Goal: Transaction & Acquisition: Purchase product/service

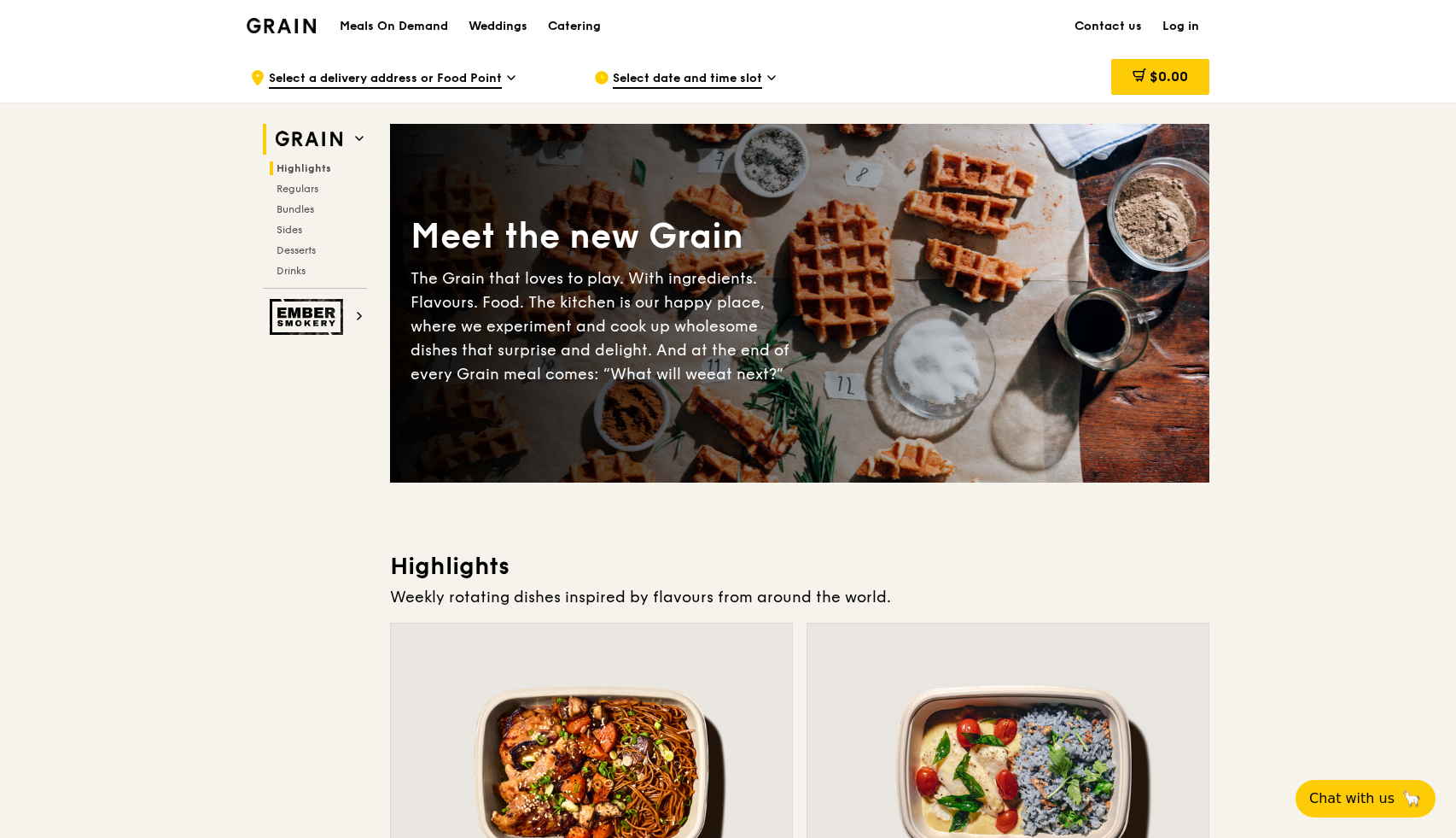
click at [306, 171] on span "Highlights" at bounding box center [304, 168] width 55 height 12
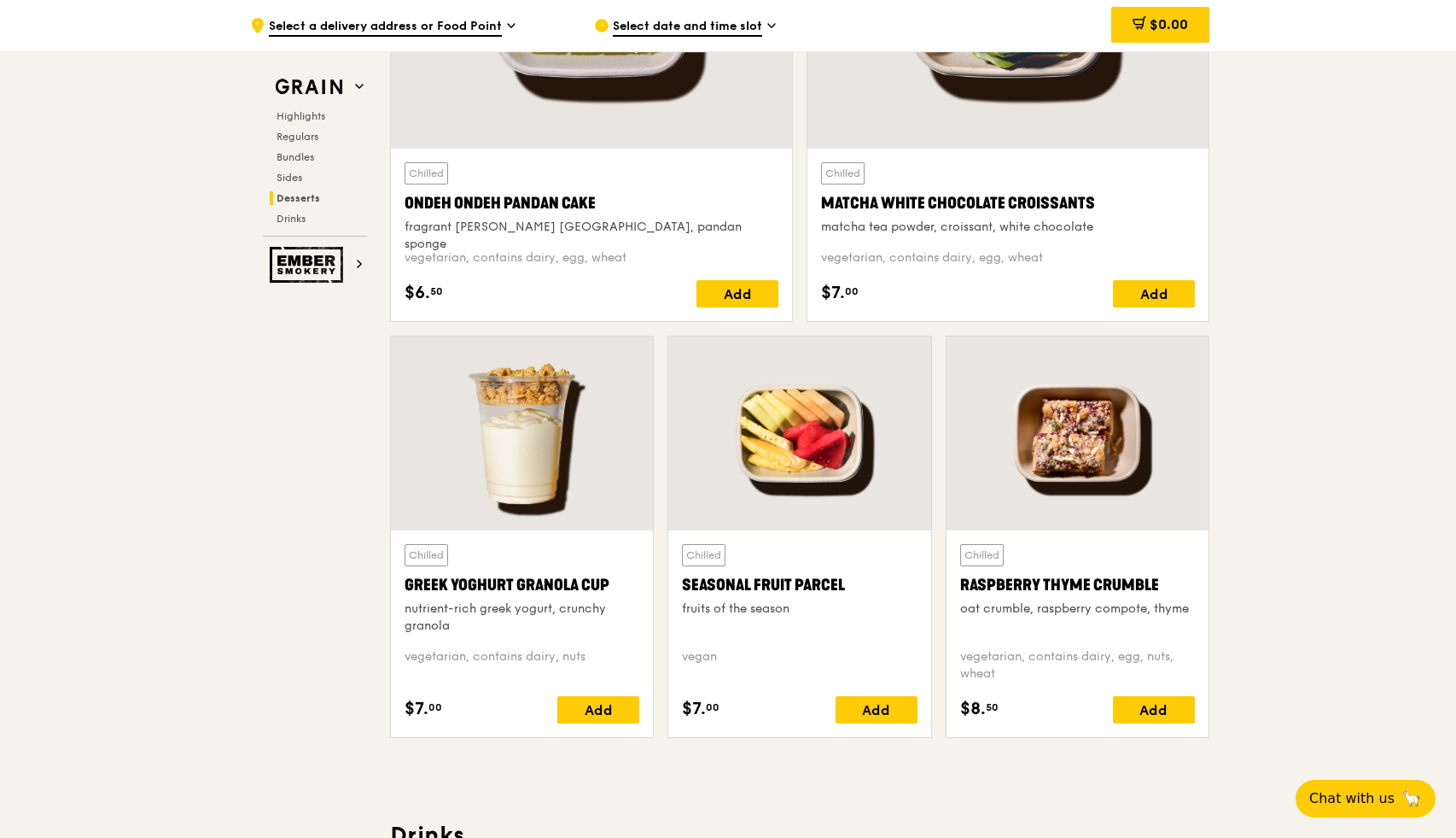
scroll to position [4944, 0]
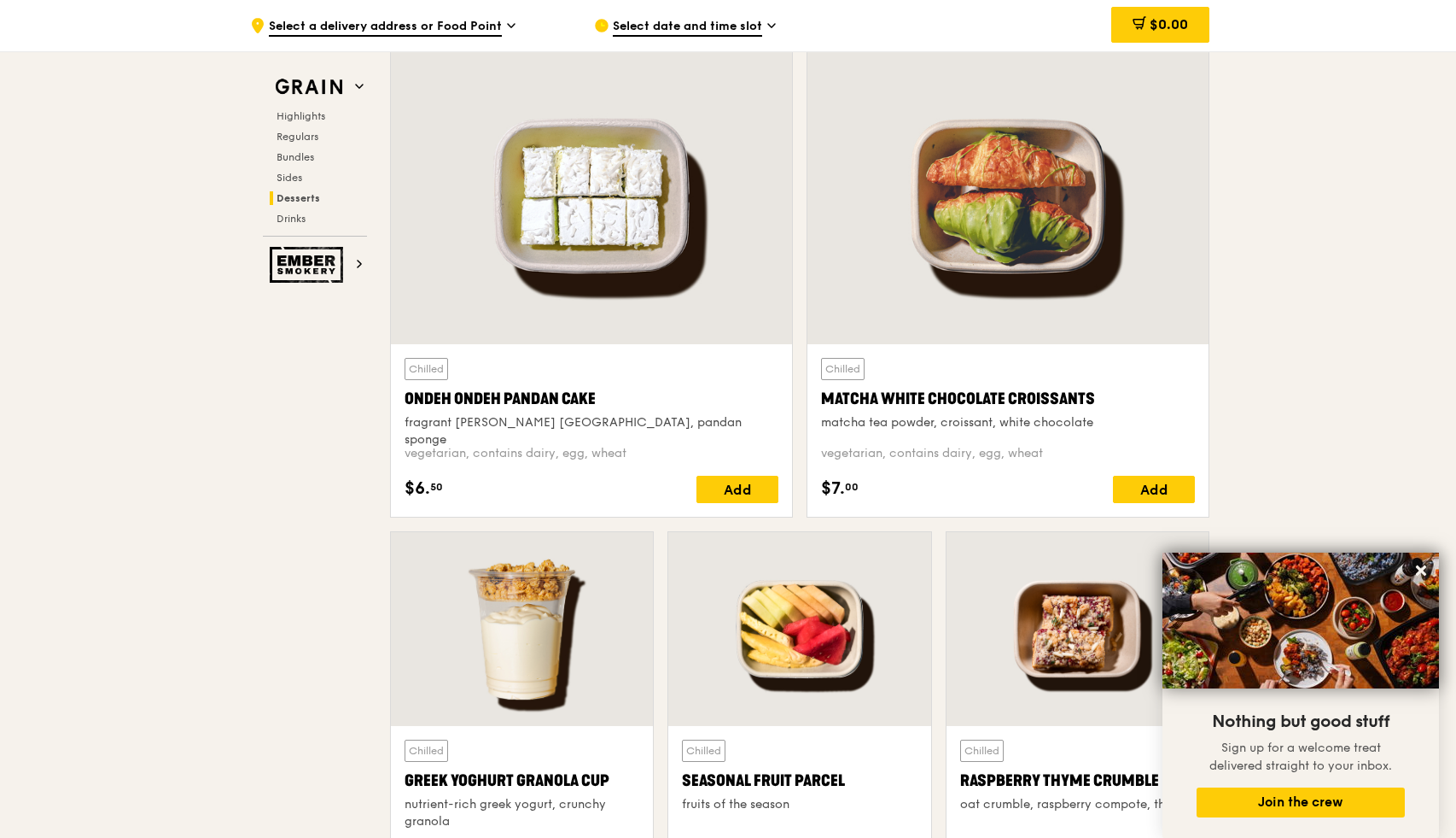
click at [501, 21] on div ".cls-1 { fill: none; stroke: #fff; stroke-linecap: round; stroke-linejoin: roun…" at bounding box center [409, 26] width 317 height 51
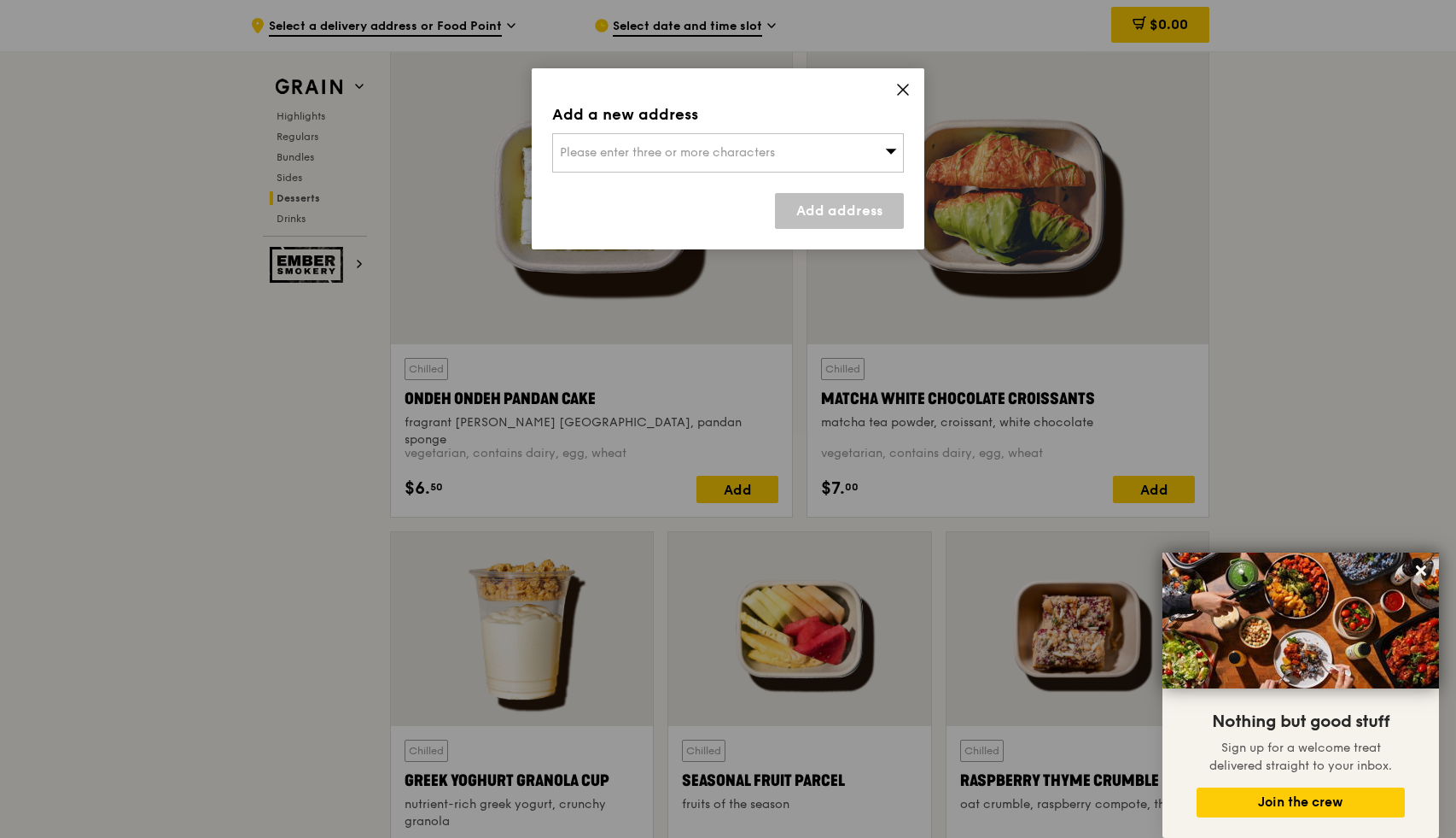
click at [904, 91] on icon at bounding box center [903, 89] width 15 height 15
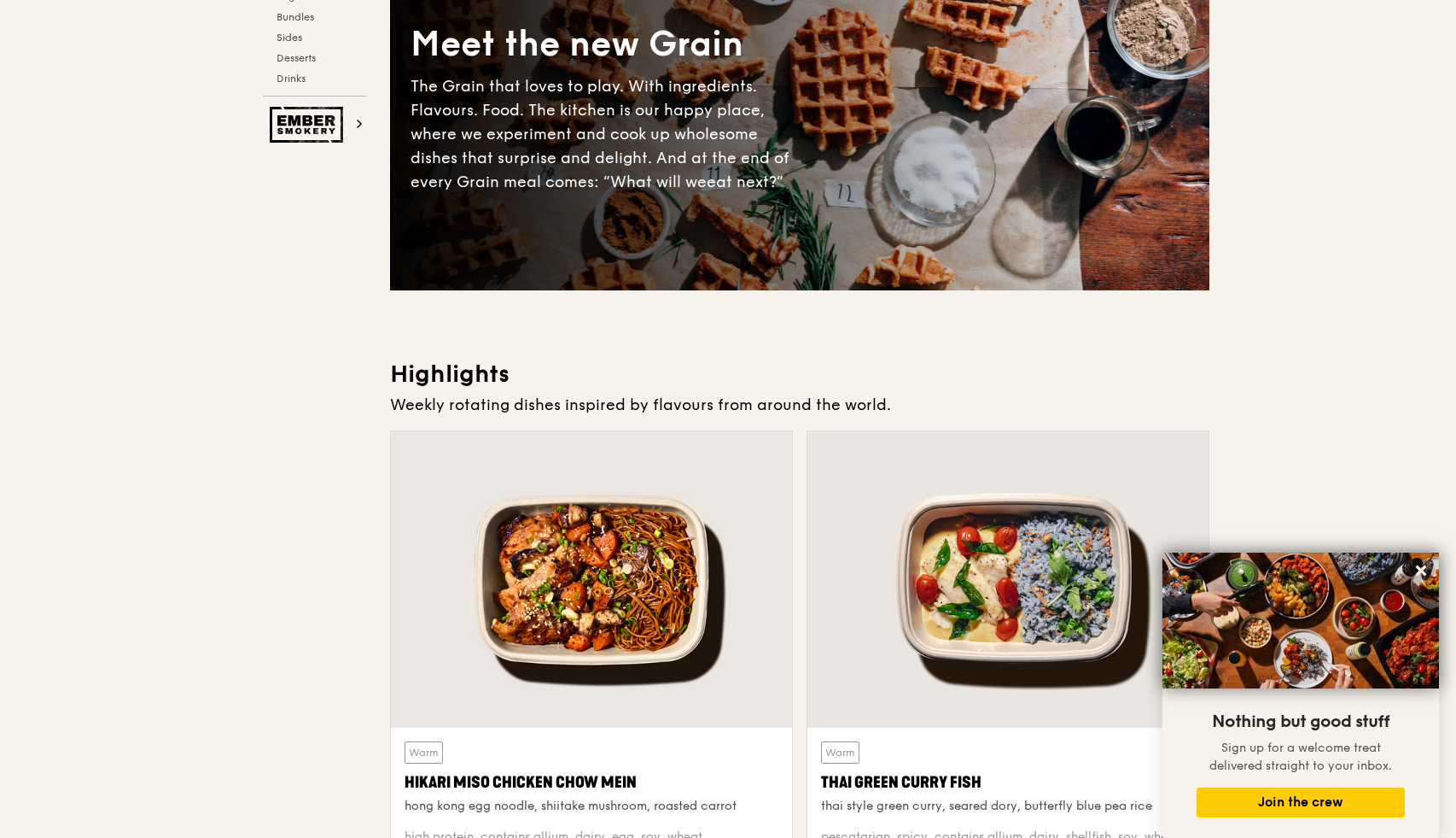
scroll to position [0, 0]
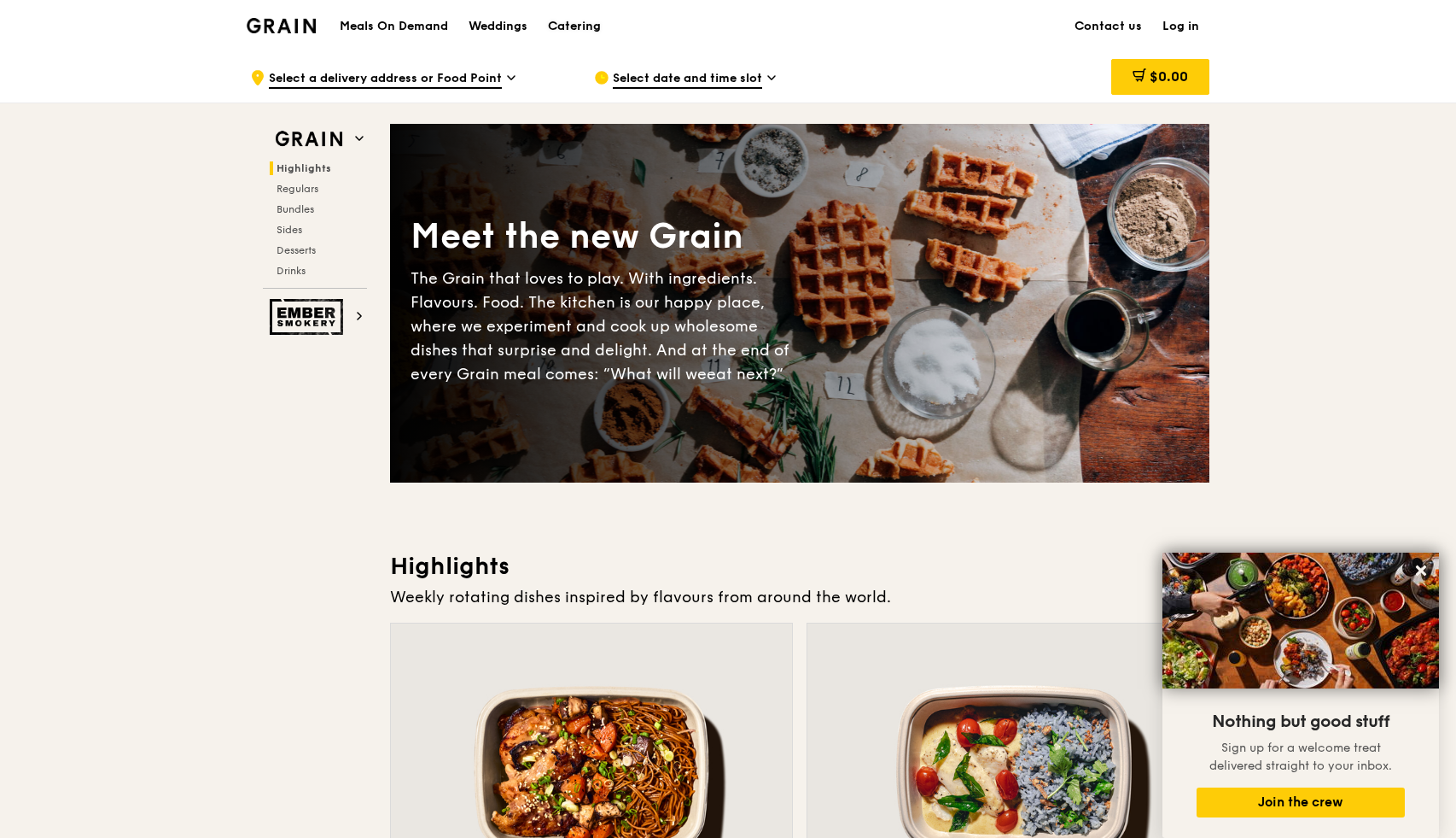
click at [578, 31] on div "Catering" at bounding box center [575, 27] width 53 height 51
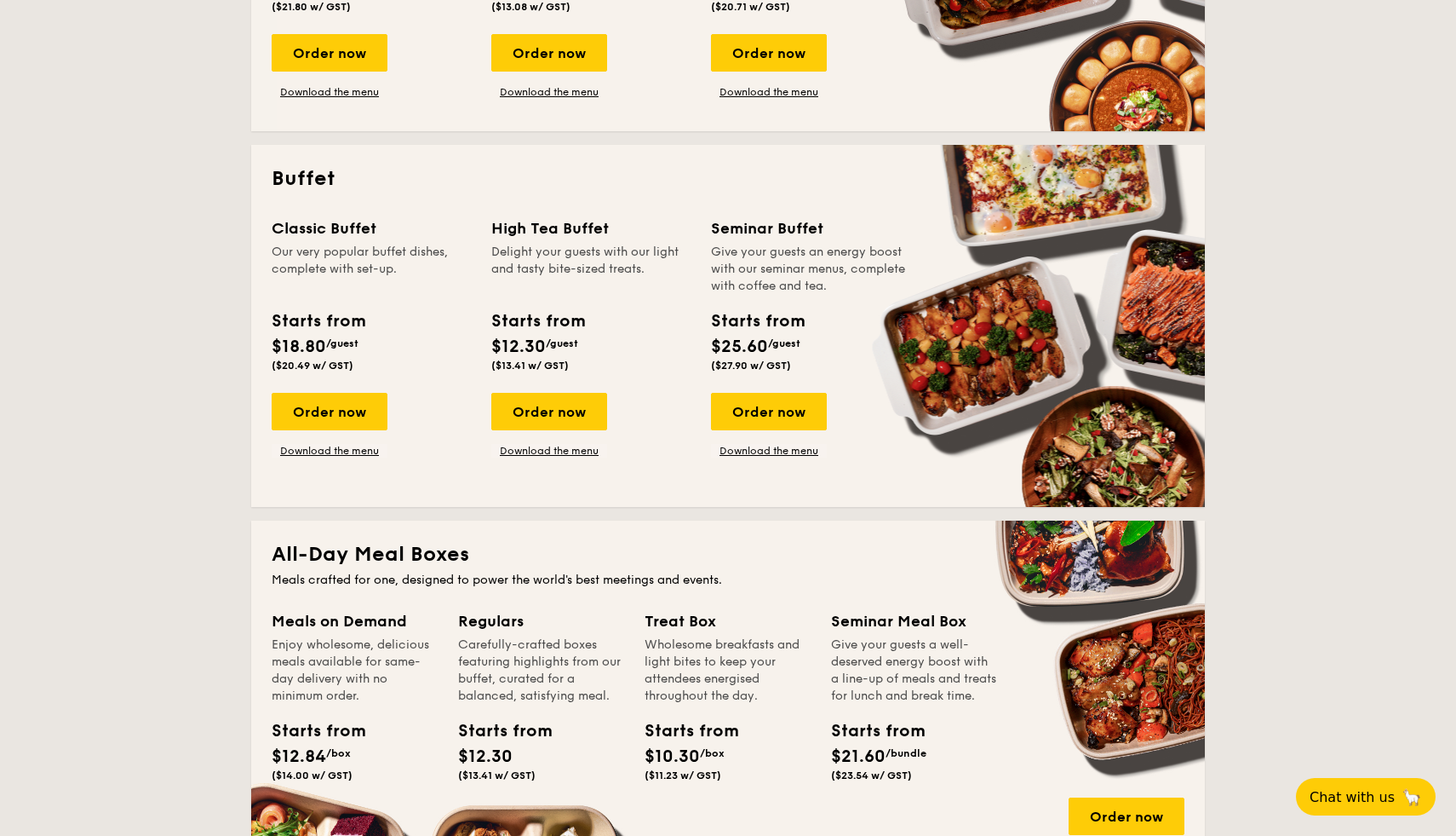
scroll to position [637, 0]
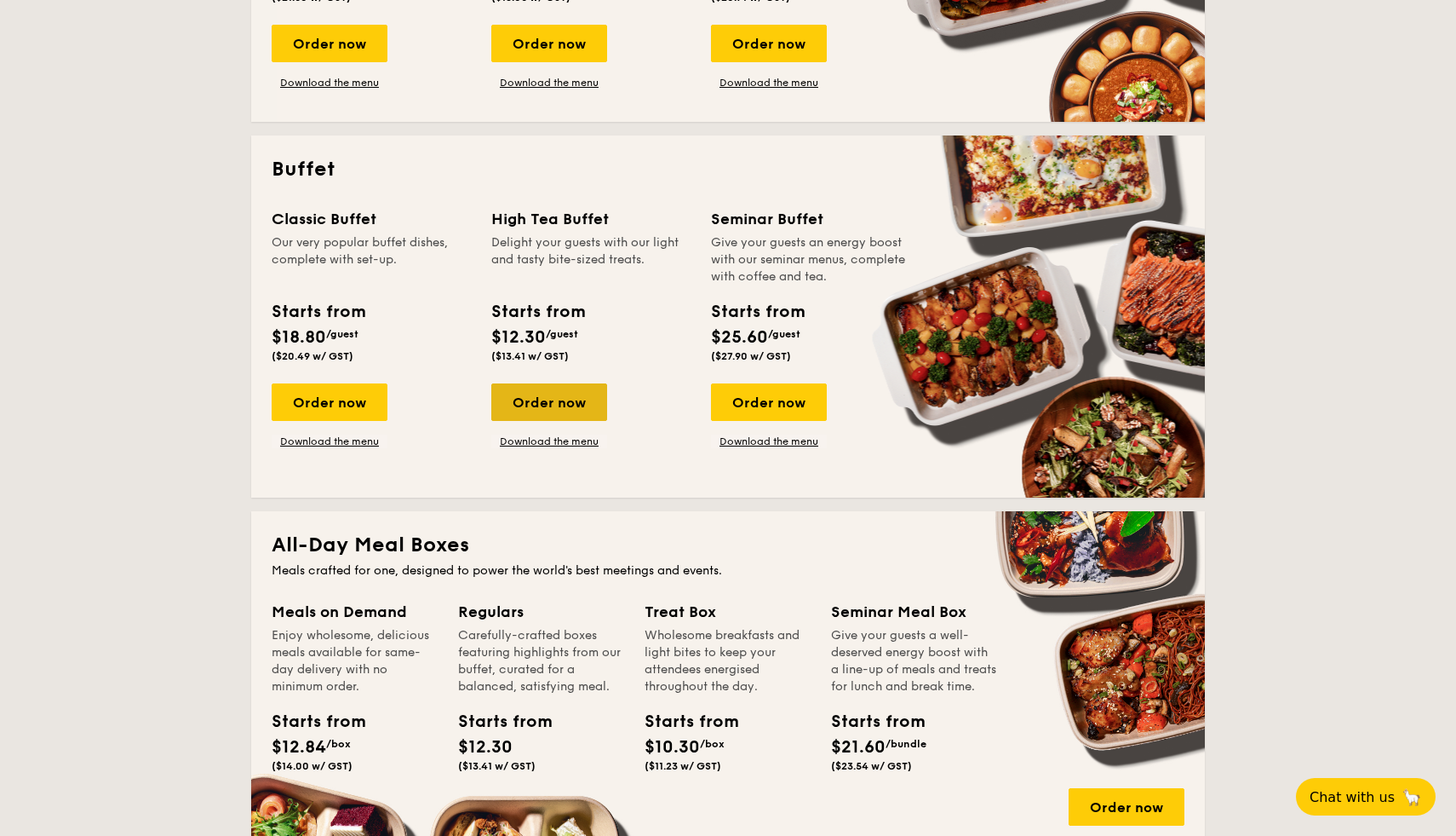
click at [566, 399] on div "Order now" at bounding box center [549, 402] width 115 height 38
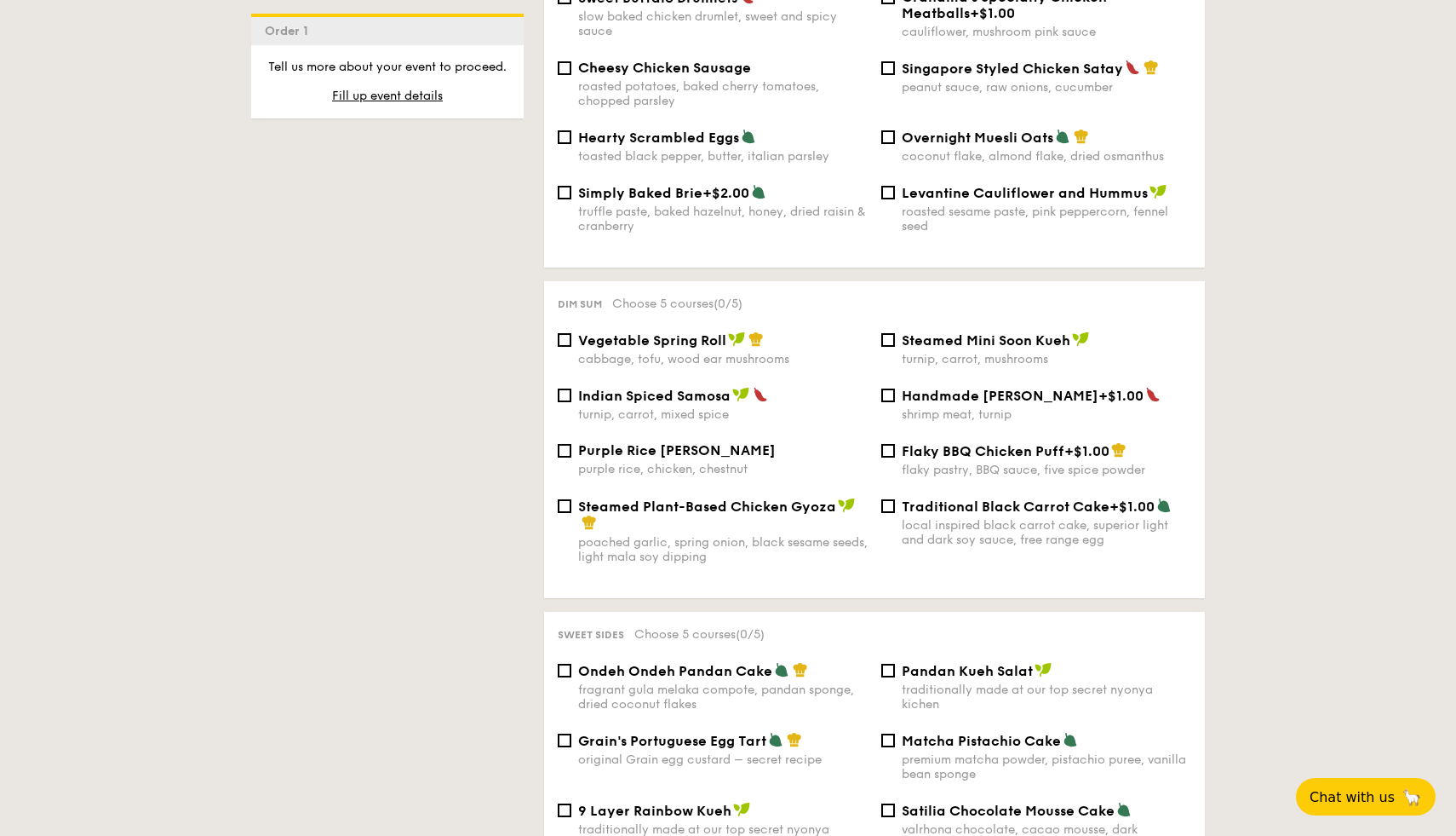
scroll to position [1488, 0]
